Goal: Task Accomplishment & Management: Use online tool/utility

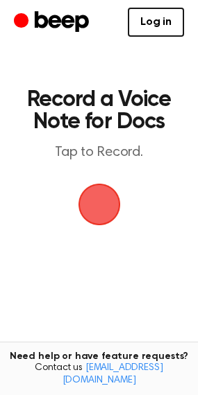
click at [93, 205] on span "button" at bounding box center [99, 205] width 50 height 50
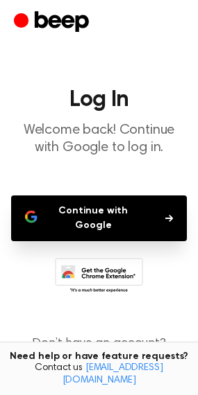
scroll to position [42, 0]
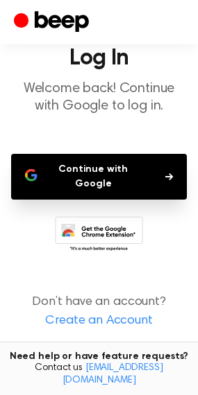
click at [78, 180] on button "Continue with Google" at bounding box center [98, 177] width 175 height 46
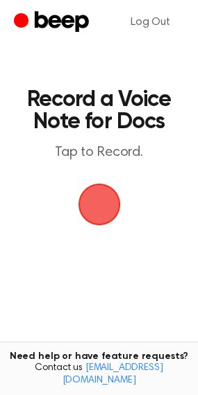
click at [102, 191] on span "button" at bounding box center [99, 205] width 42 height 42
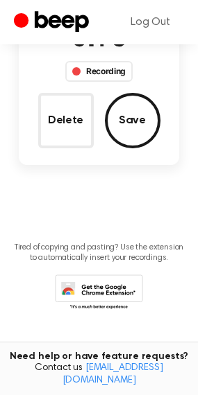
scroll to position [88, 0]
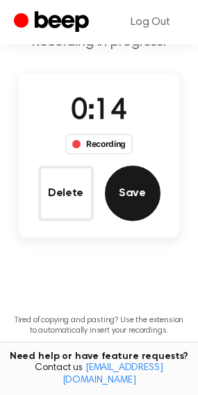
click at [134, 196] on button "Save" at bounding box center [132, 193] width 55 height 55
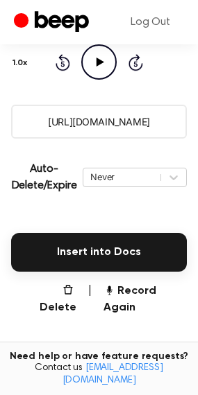
scroll to position [209, 0]
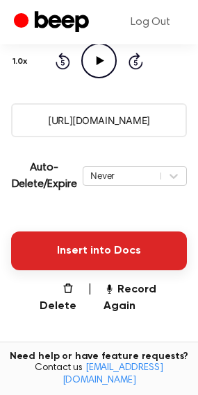
click at [65, 245] on button "Insert into Docs" at bounding box center [98, 251] width 175 height 39
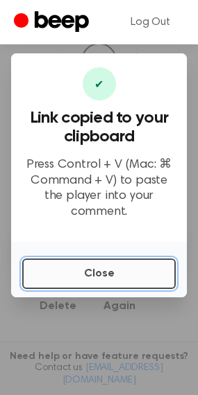
click at [67, 268] on button "Close" at bounding box center [98, 274] width 153 height 31
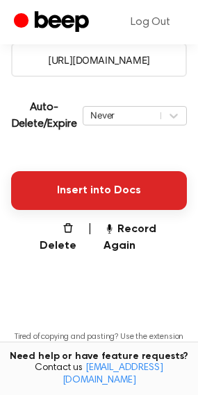
scroll to position [275, 0]
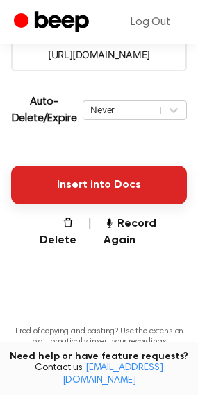
click at [67, 186] on button "Insert into Docs" at bounding box center [98, 185] width 175 height 39
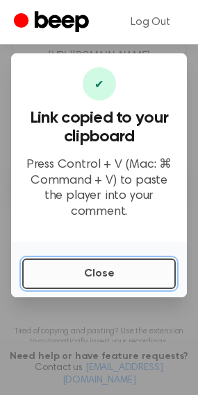
click at [84, 266] on button "Close" at bounding box center [98, 274] width 153 height 31
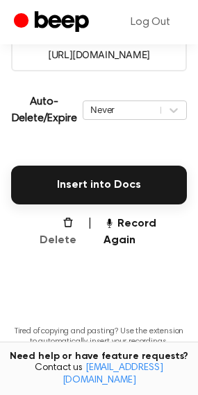
click at [62, 225] on button "Delete" at bounding box center [52, 232] width 49 height 33
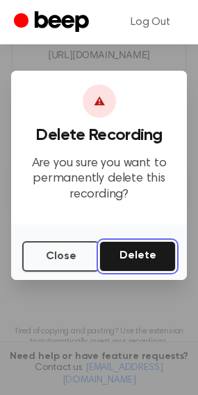
click at [134, 263] on button "Delete" at bounding box center [137, 256] width 76 height 31
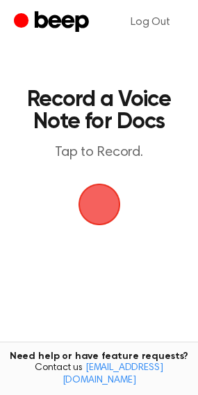
click at [85, 205] on span "button" at bounding box center [99, 205] width 42 height 42
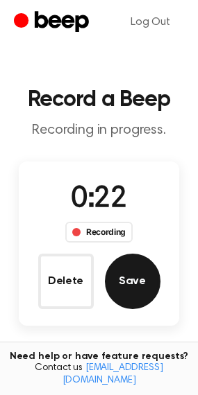
click at [121, 280] on button "Save" at bounding box center [132, 281] width 55 height 55
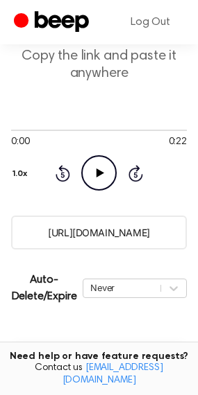
scroll to position [100, 0]
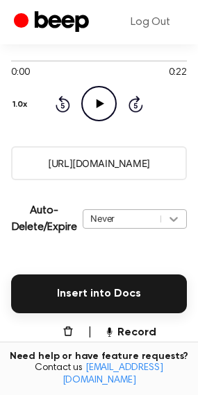
click at [173, 229] on div "Never" at bounding box center [134, 218] width 104 height 19
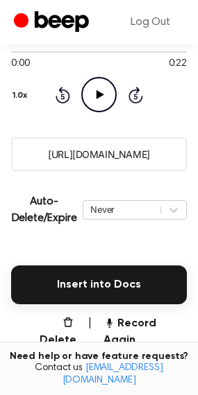
click at [37, 256] on div "Insert into Docs" at bounding box center [98, 276] width 175 height 55
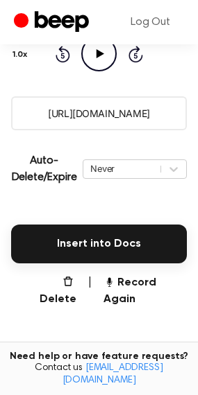
scroll to position [214, 0]
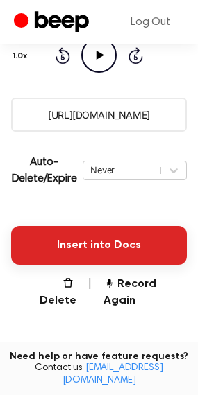
click at [90, 244] on button "Insert into Docs" at bounding box center [98, 245] width 175 height 39
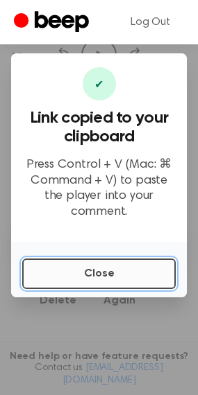
click at [138, 269] on button "Close" at bounding box center [98, 274] width 153 height 31
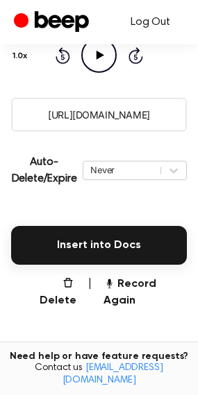
click at [142, 26] on link "Log Out" at bounding box center [149, 22] width 67 height 33
